Goal: Transaction & Acquisition: Purchase product/service

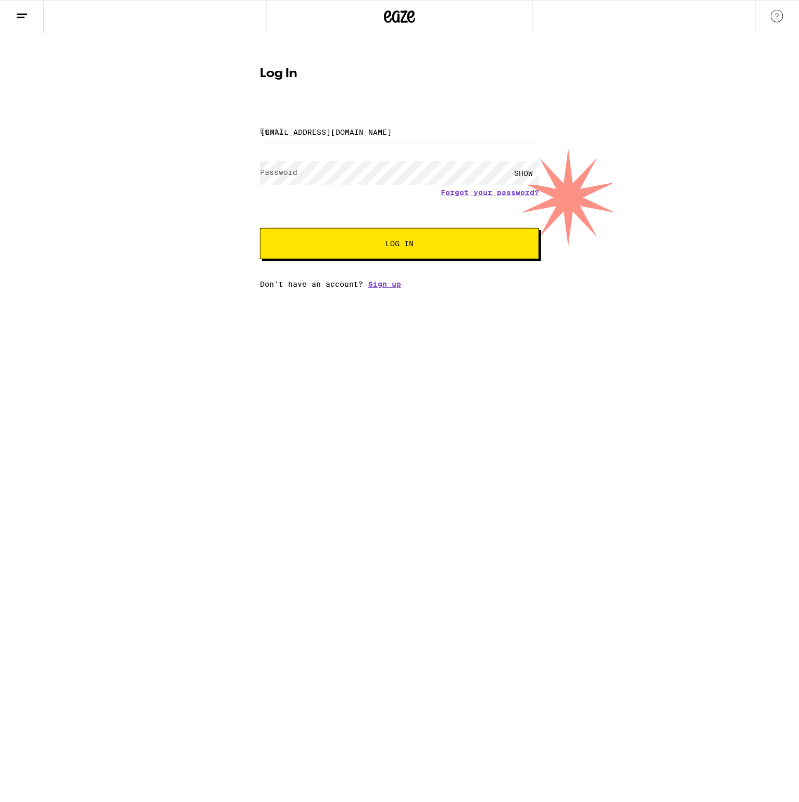
click at [400, 246] on span "Log In" at bounding box center [399, 243] width 28 height 7
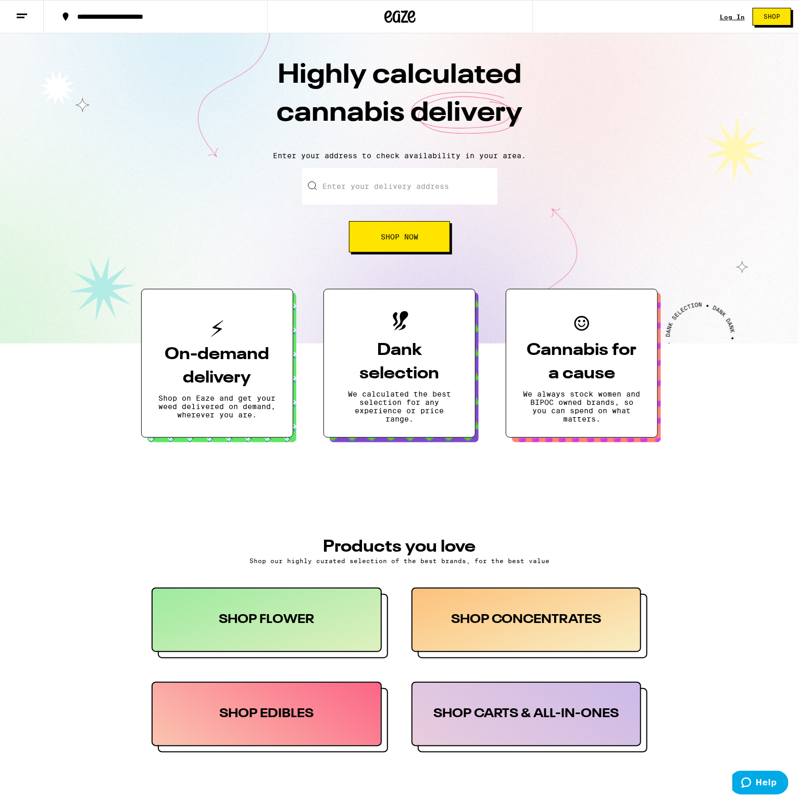
click at [737, 20] on div "Log In" at bounding box center [732, 17] width 25 height 7
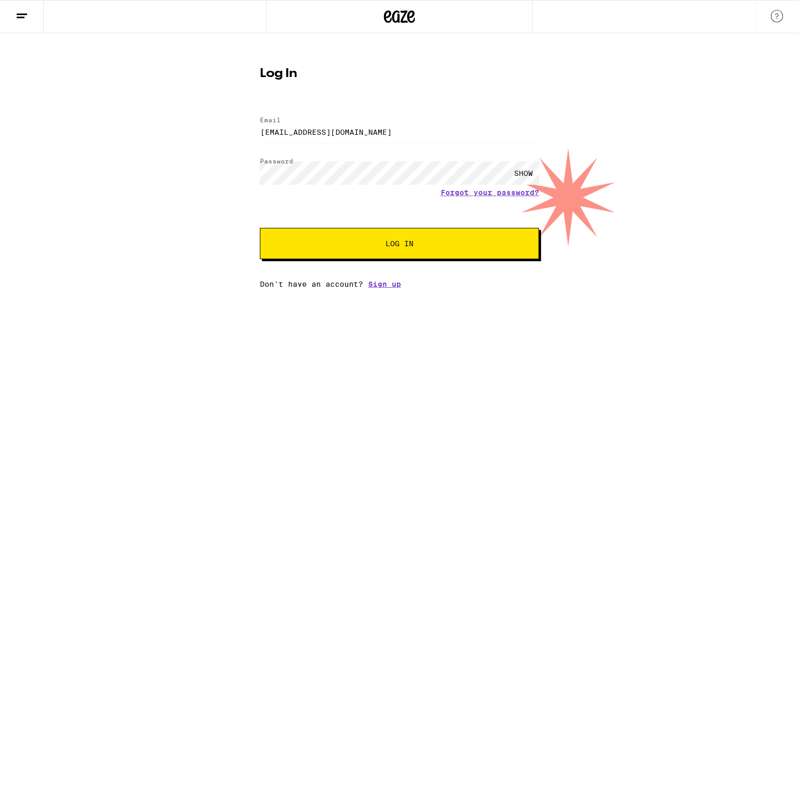
click at [524, 168] on div "SHOW" at bounding box center [523, 172] width 31 height 23
click at [524, 168] on div "HIDE" at bounding box center [523, 172] width 31 height 23
click at [438, 244] on span "Log In" at bounding box center [399, 243] width 195 height 7
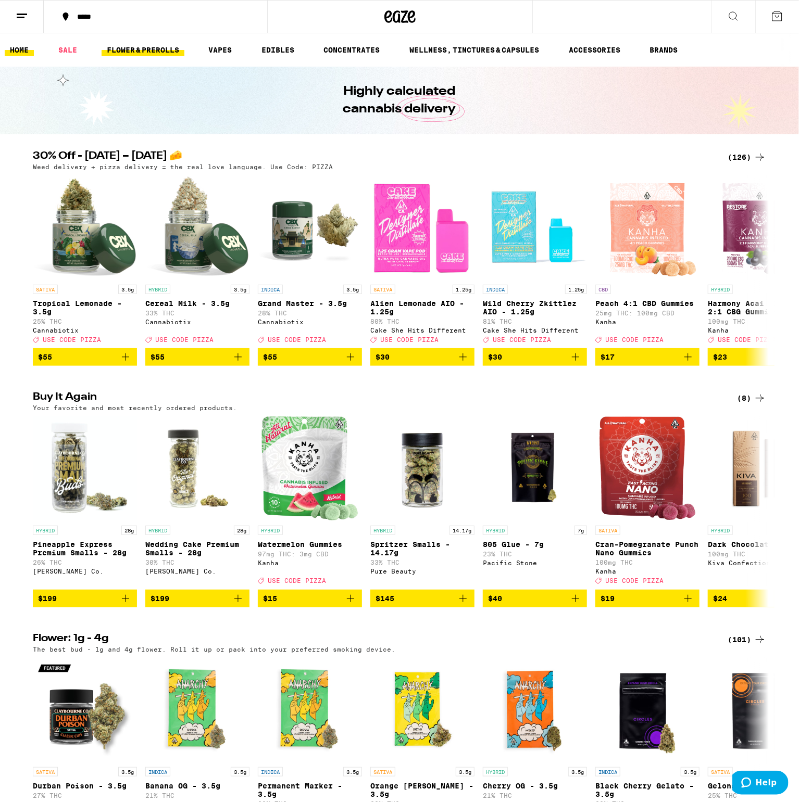
click at [139, 46] on link "FLOWER & PREROLLS" at bounding box center [143, 50] width 83 height 12
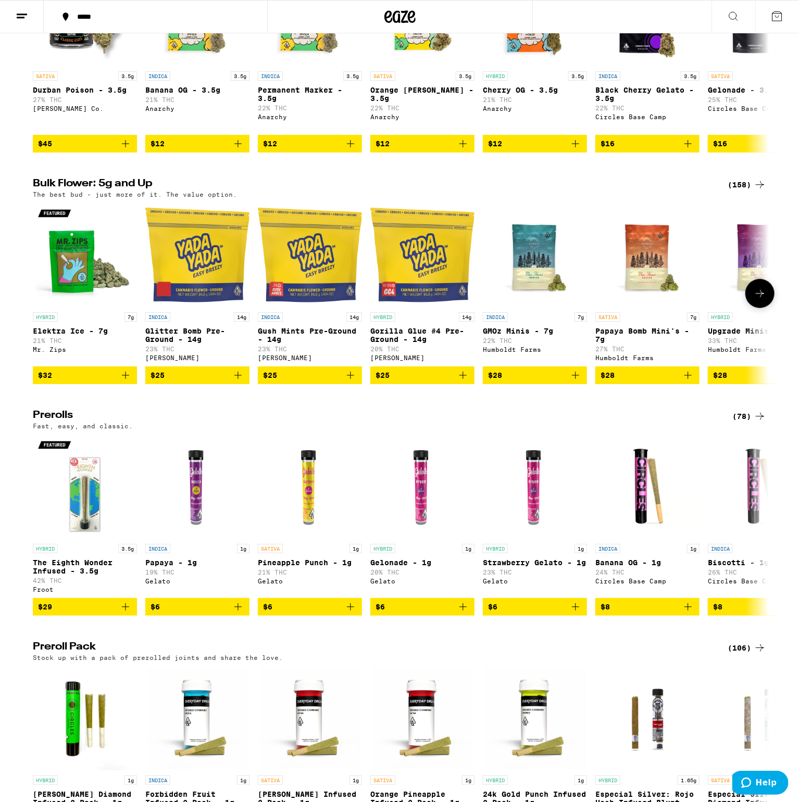
scroll to position [220, 0]
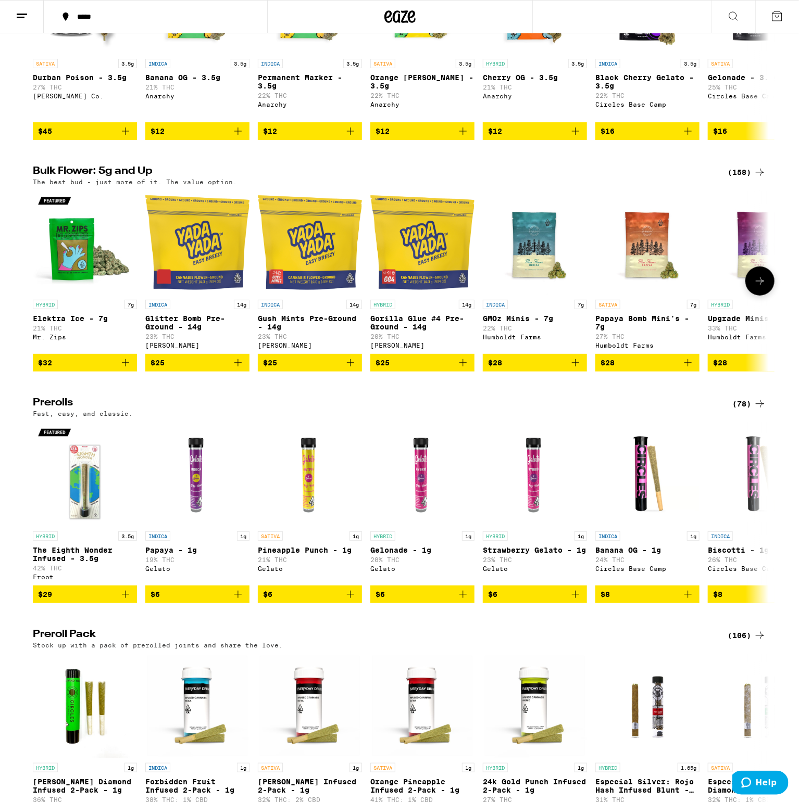
click at [760, 287] on icon at bounding box center [759, 281] width 12 height 12
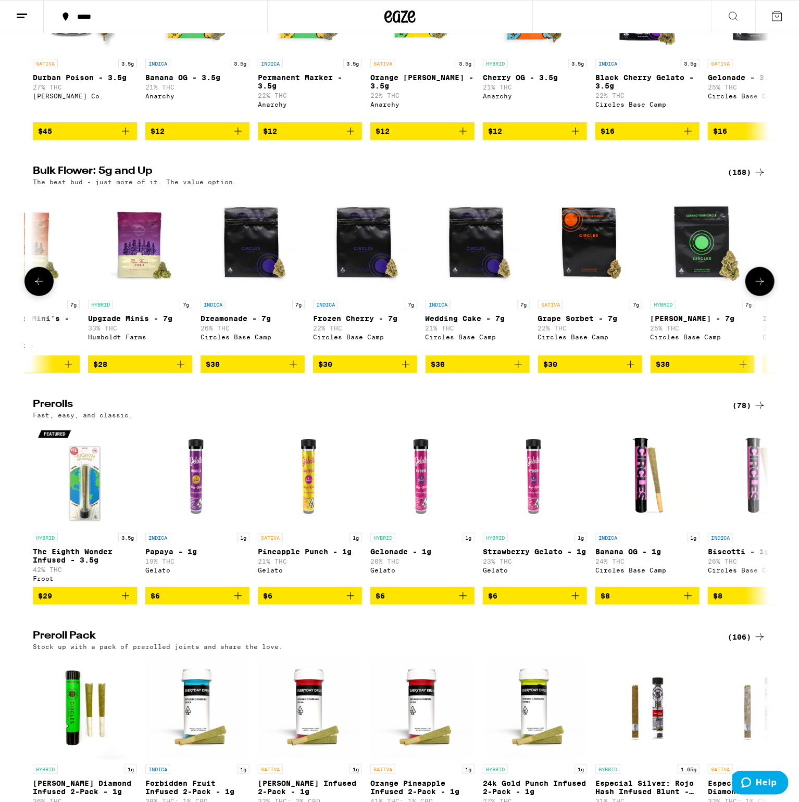
click at [760, 285] on icon at bounding box center [760, 281] width 8 height 7
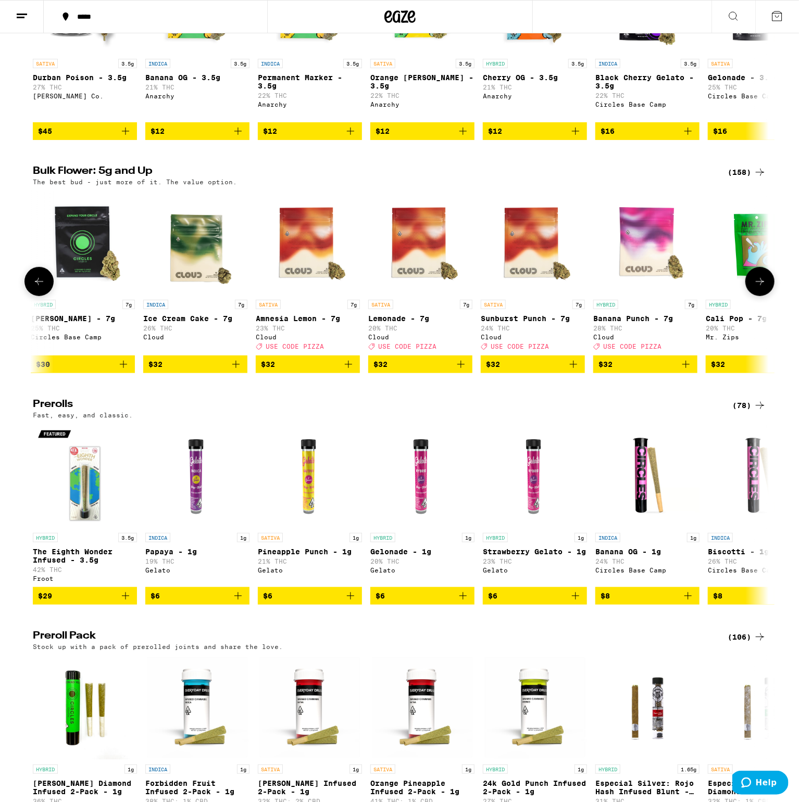
click at [760, 285] on icon at bounding box center [760, 281] width 8 height 7
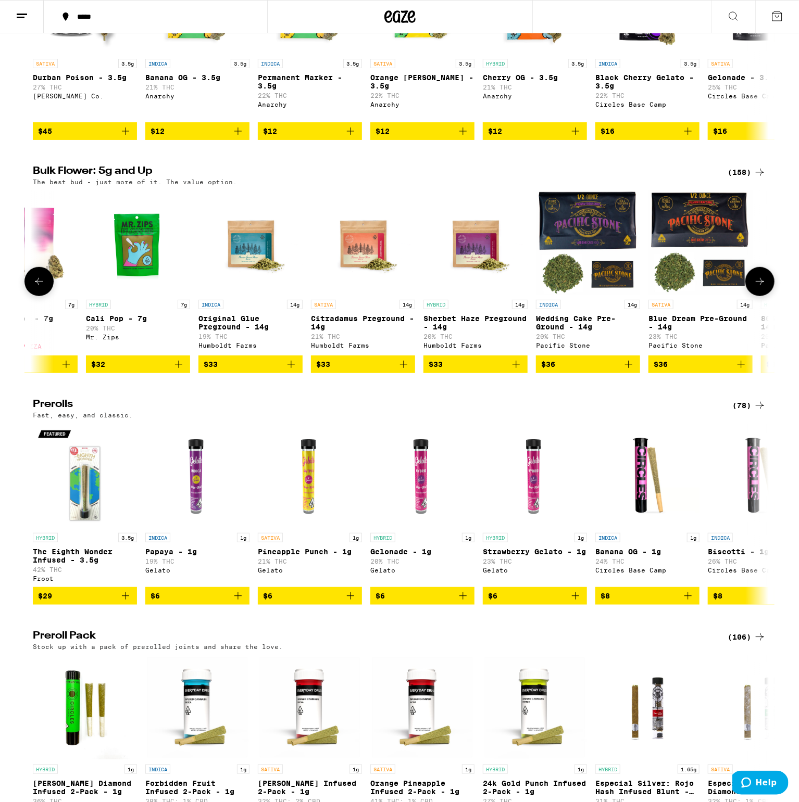
click at [760, 285] on icon at bounding box center [760, 281] width 8 height 7
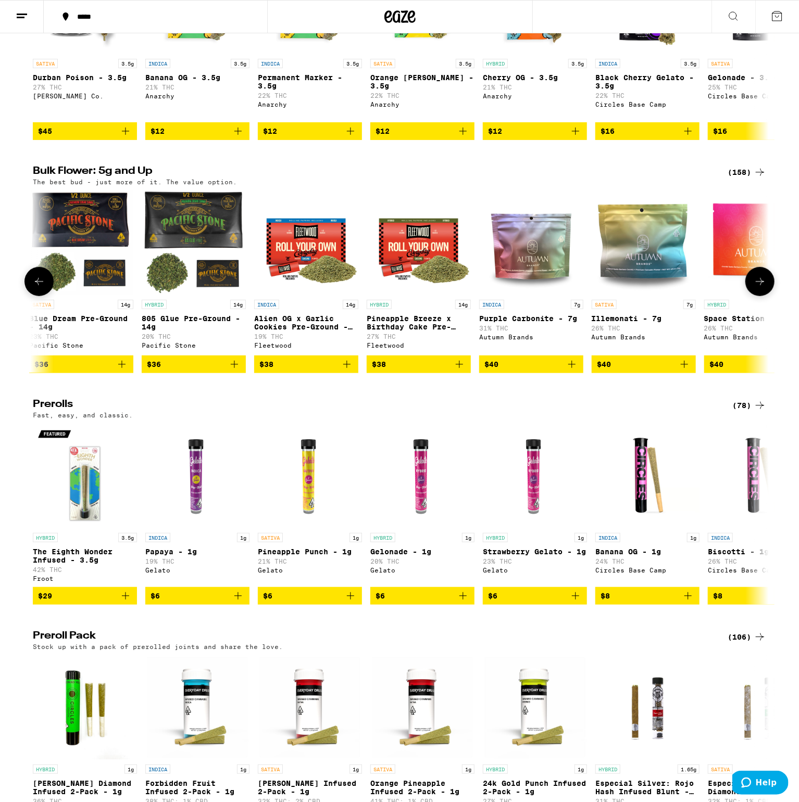
scroll to position [0, 2478]
click at [740, 177] on div "(158)" at bounding box center [746, 172] width 39 height 12
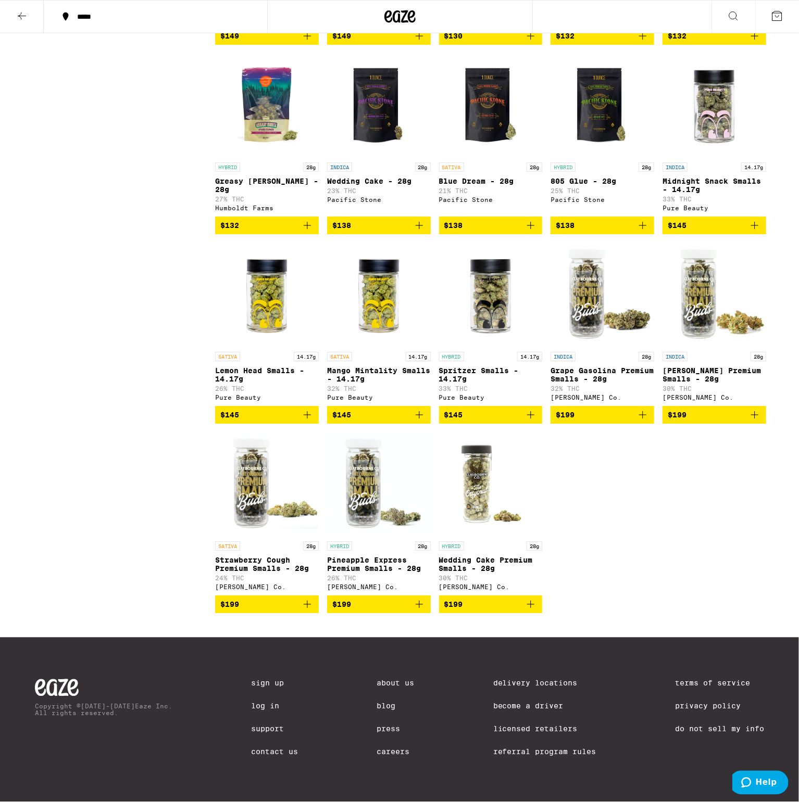
scroll to position [5750, 0]
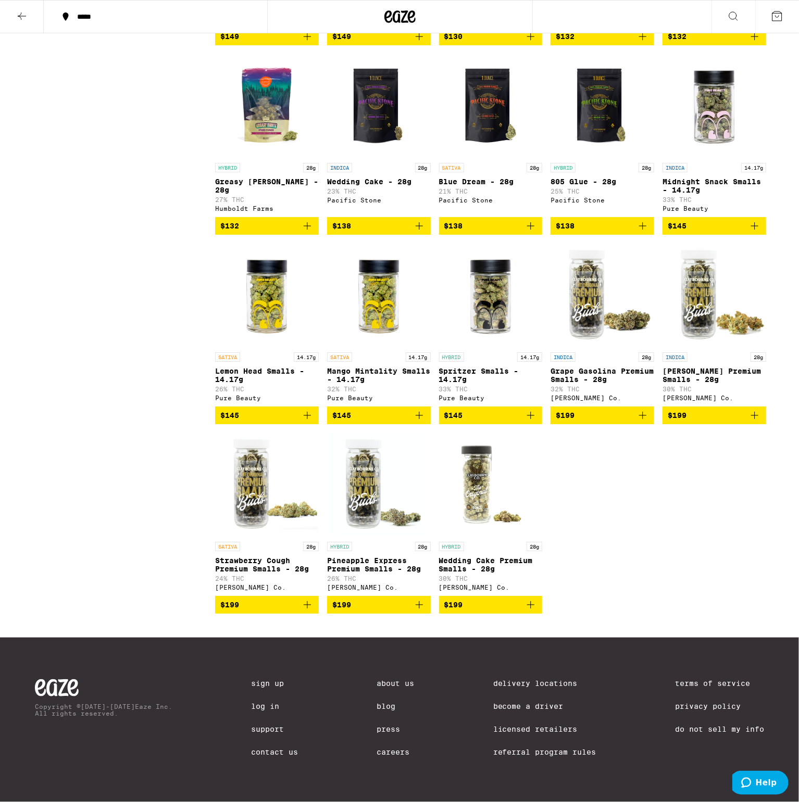
click at [512, 601] on span "$199" at bounding box center [490, 605] width 93 height 12
click at [778, 19] on span "1" at bounding box center [776, 17] width 3 height 6
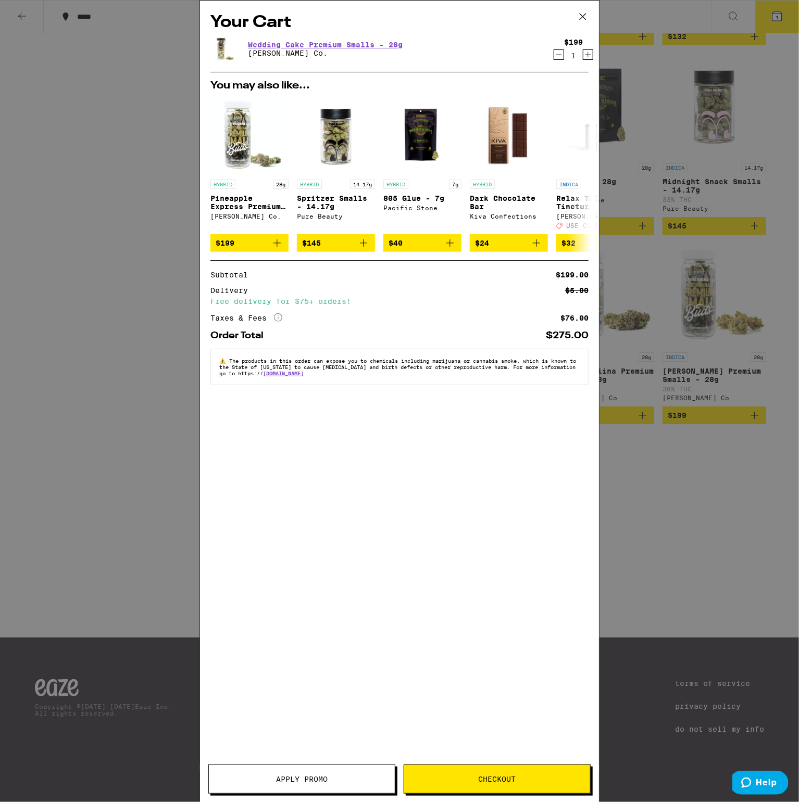
click at [463, 777] on span "Checkout" at bounding box center [497, 779] width 186 height 7
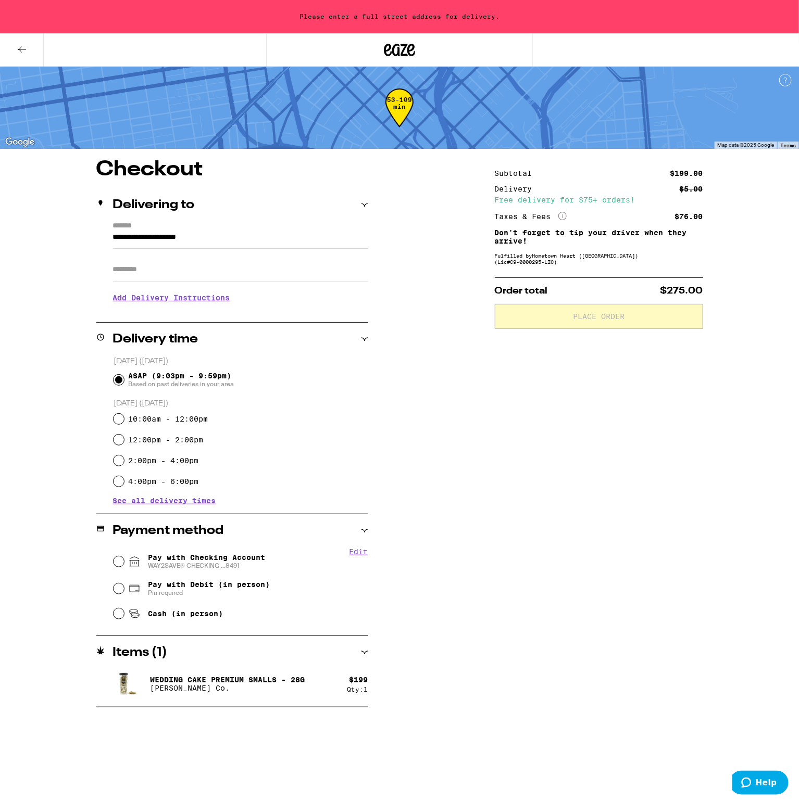
click at [113, 241] on input "**********" at bounding box center [240, 240] width 255 height 18
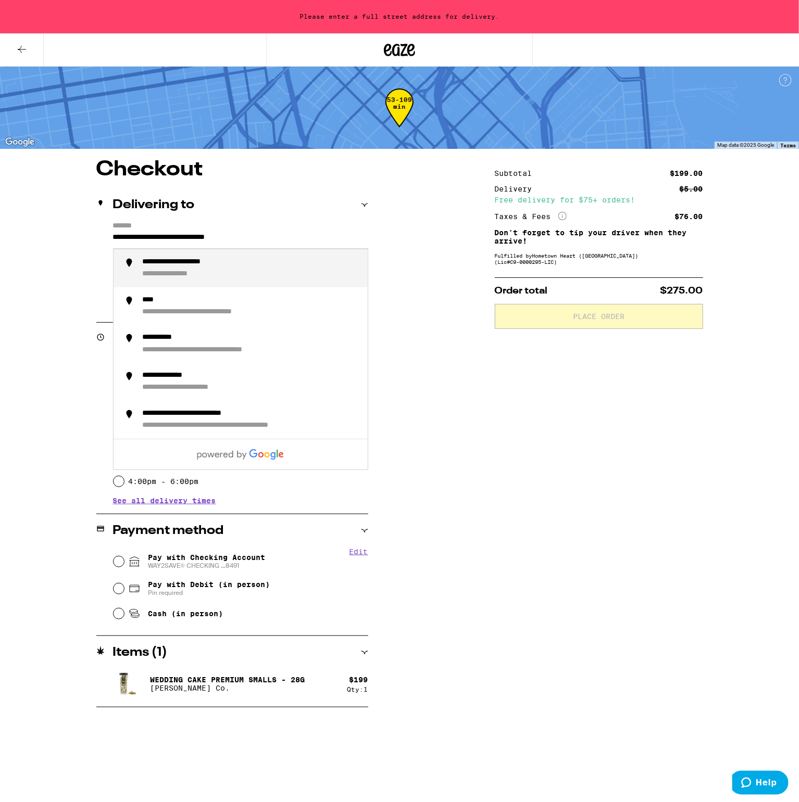
click at [170, 261] on div "**********" at bounding box center [195, 262] width 104 height 9
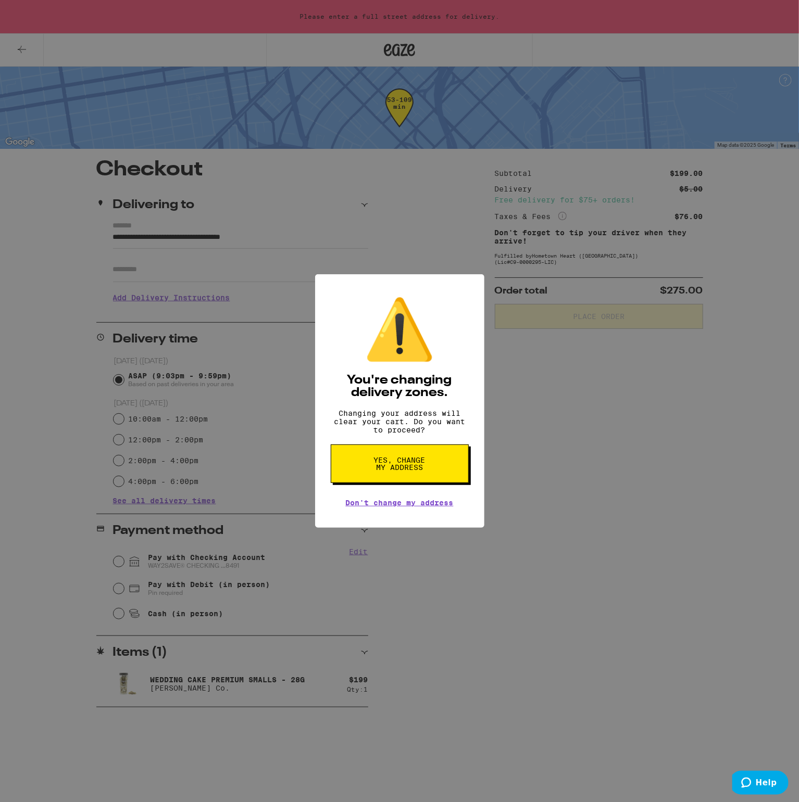
click at [406, 471] on span "Yes, change my address" at bounding box center [400, 464] width 54 height 15
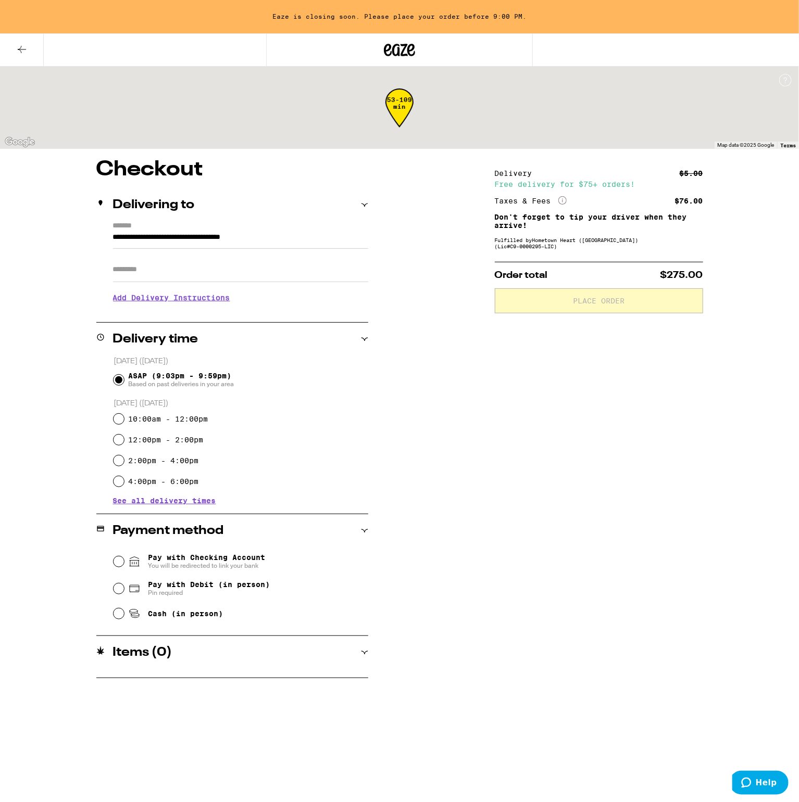
type input "**********"
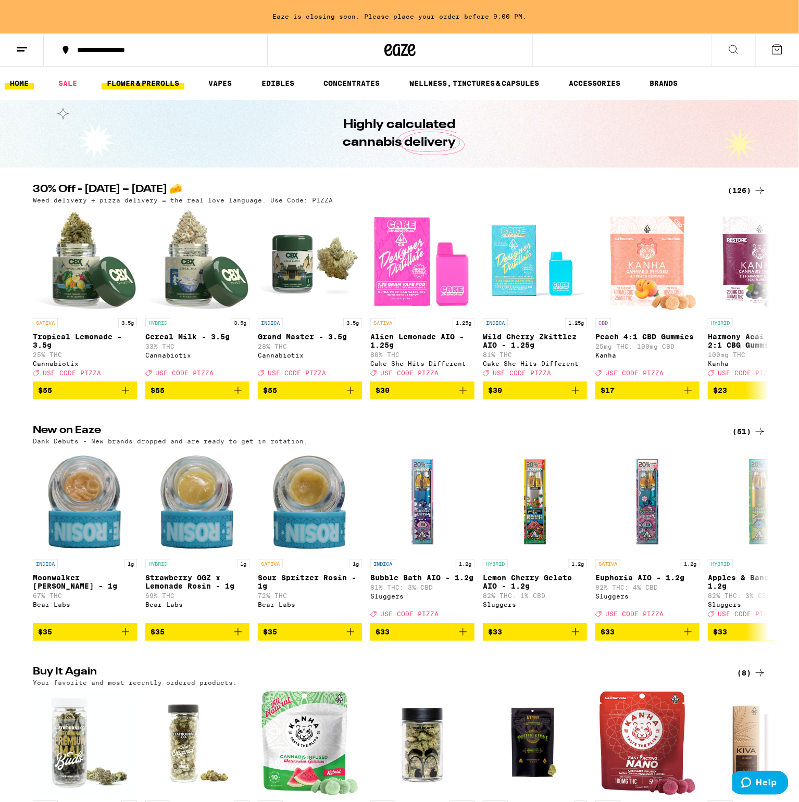
click at [141, 81] on link "FLOWER & PREROLLS" at bounding box center [143, 83] width 83 height 12
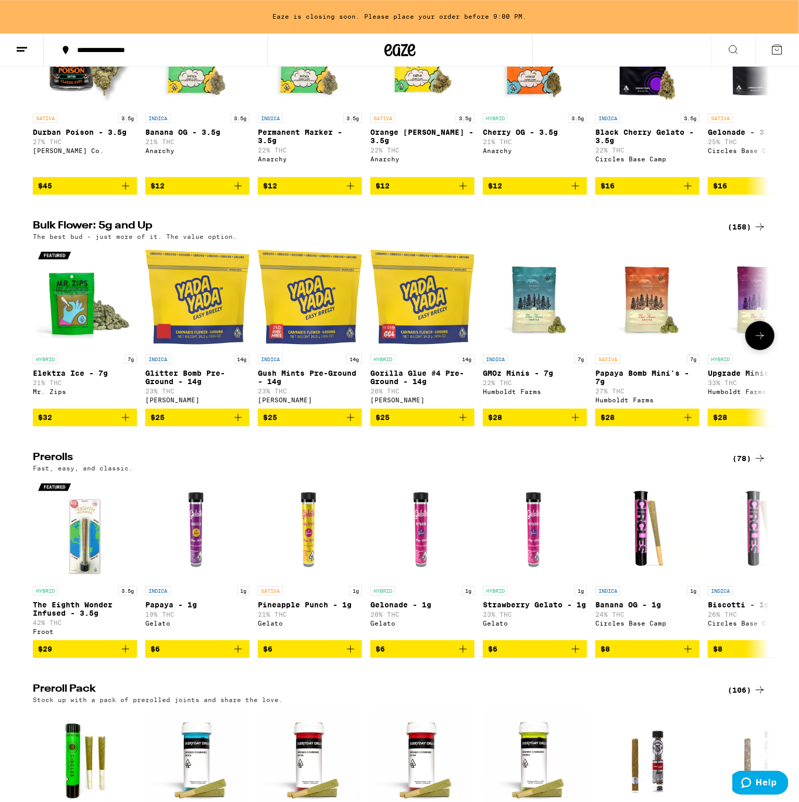
scroll to position [220, 0]
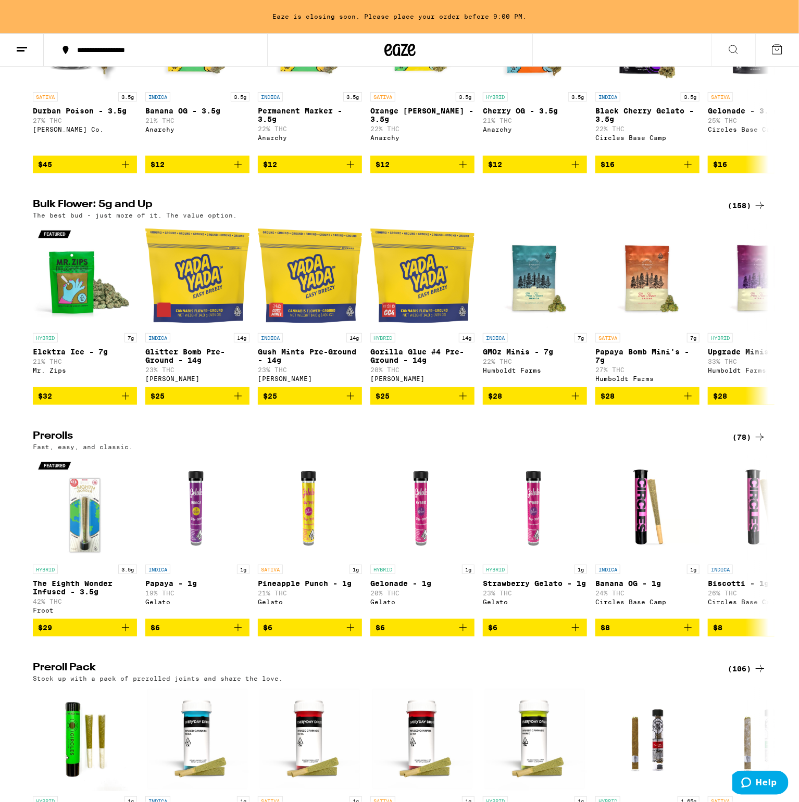
click at [751, 209] on div "(158)" at bounding box center [746, 205] width 39 height 12
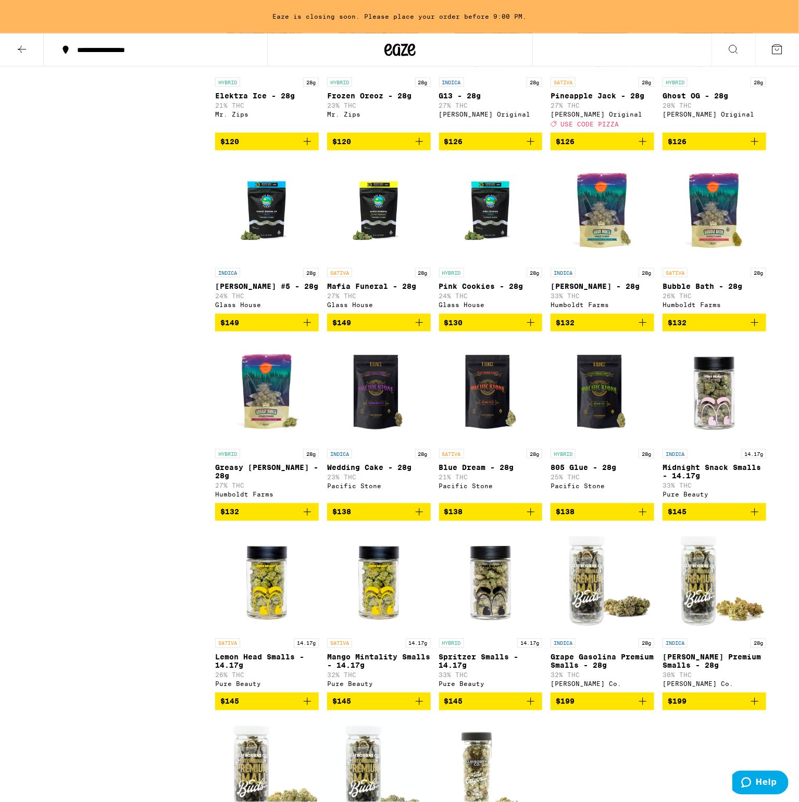
scroll to position [5786, 0]
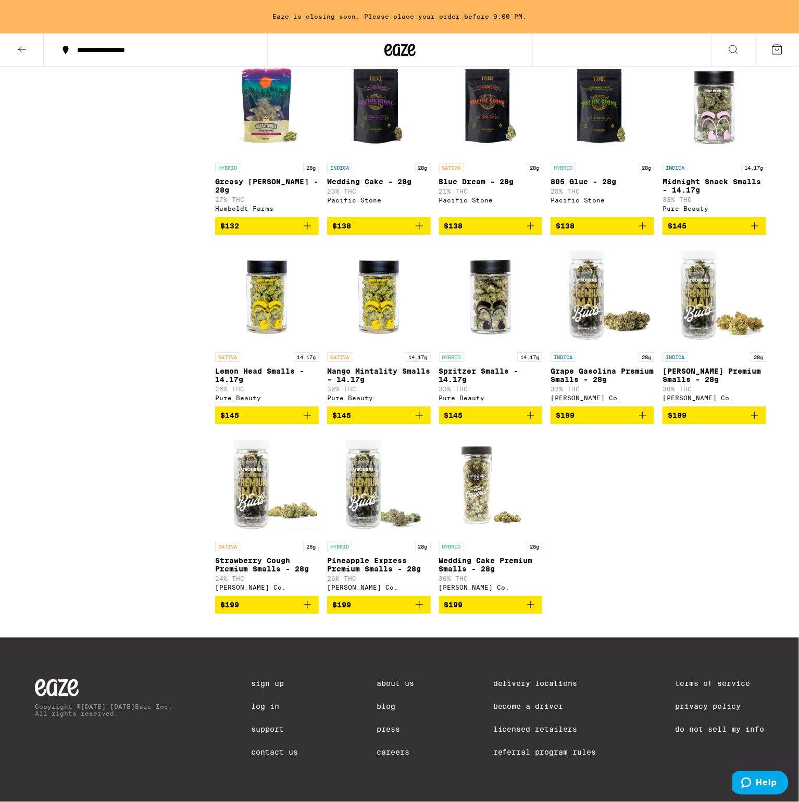
click at [527, 599] on icon "Add to bag" at bounding box center [530, 605] width 12 height 12
click at [773, 46] on icon at bounding box center [776, 49] width 9 height 9
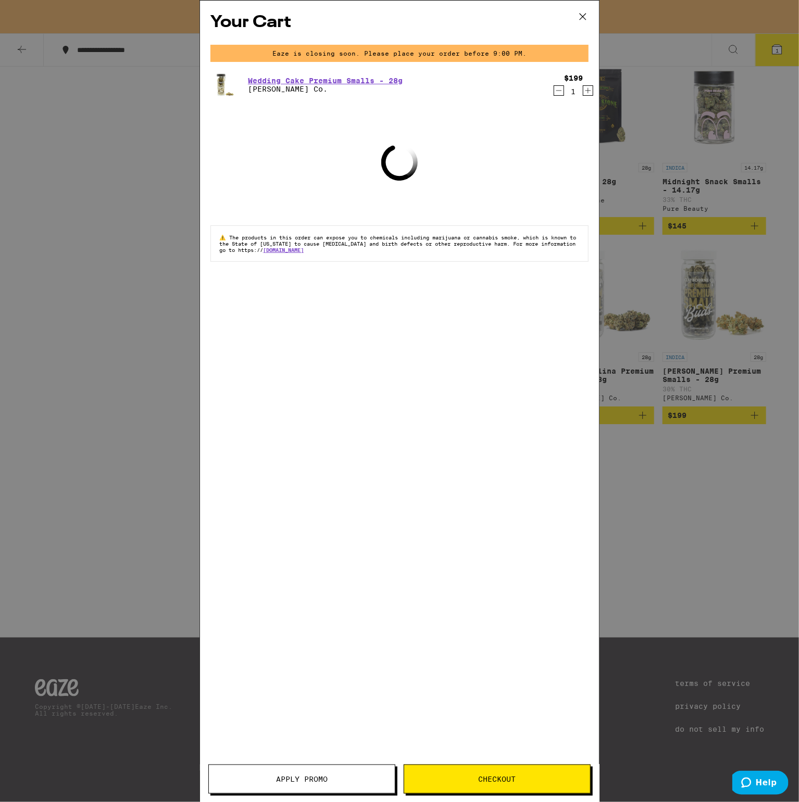
click at [483, 782] on span "Checkout" at bounding box center [497, 779] width 37 height 7
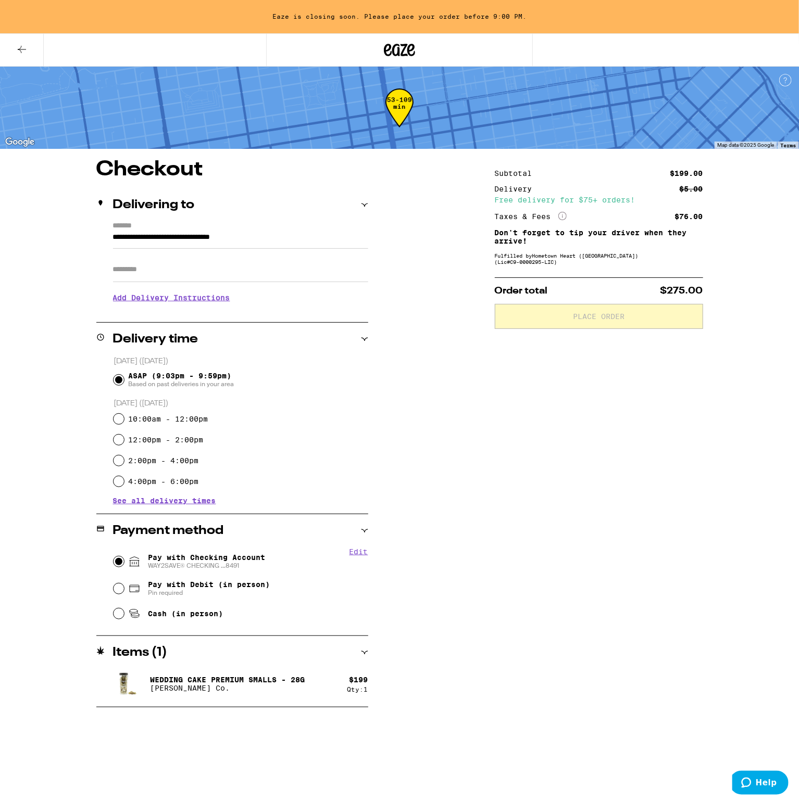
click at [120, 563] on input "Pay with Checking Account WAY2SAVE® CHECKING ...8491" at bounding box center [119, 562] width 10 height 10
radio input "true"
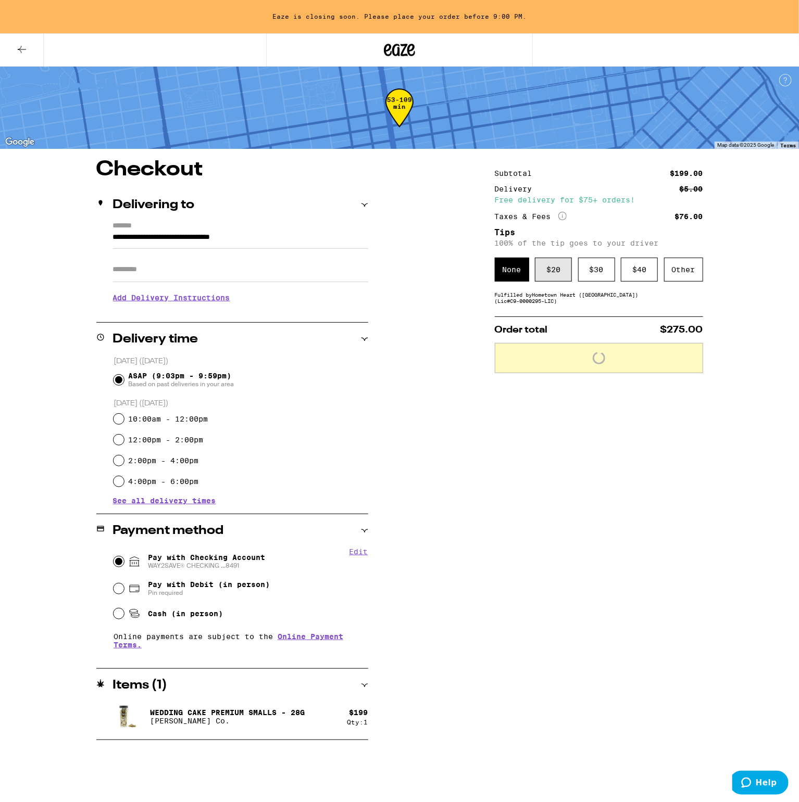
click at [546, 273] on div "$ 20" at bounding box center [553, 270] width 37 height 24
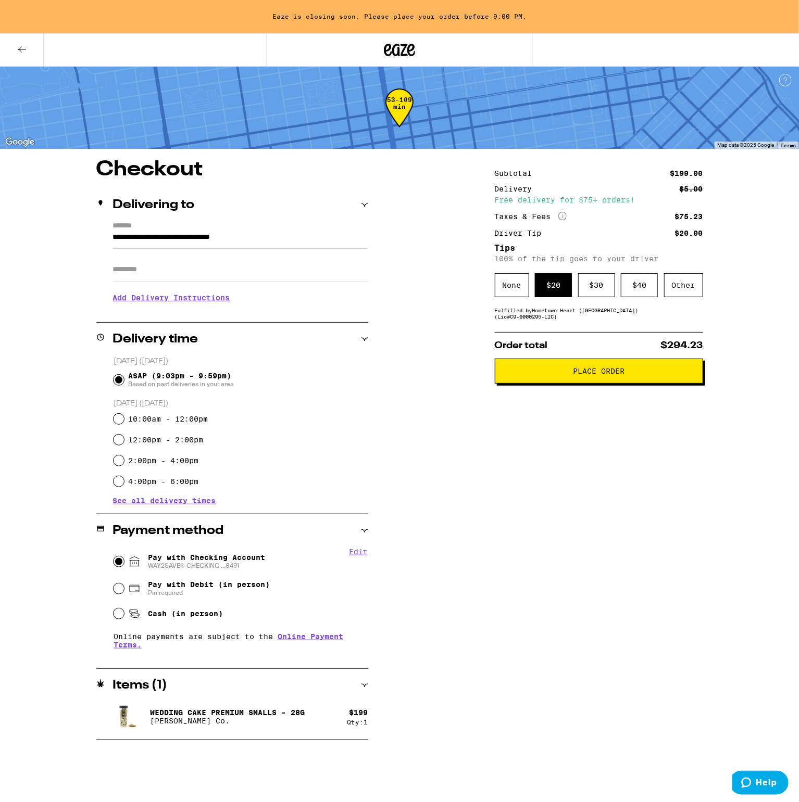
click at [558, 384] on button "Place Order" at bounding box center [599, 371] width 208 height 25
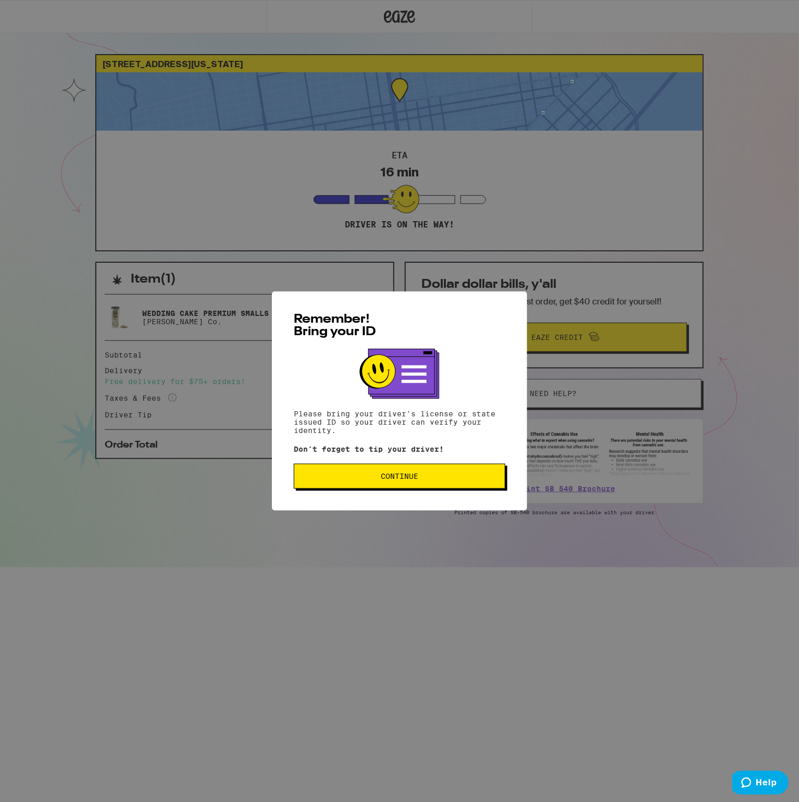
click at [489, 712] on div "Remember! Bring your ID Please bring your driver's license or state issued ID s…" at bounding box center [399, 401] width 799 height 802
